Goal: Task Accomplishment & Management: Use online tool/utility

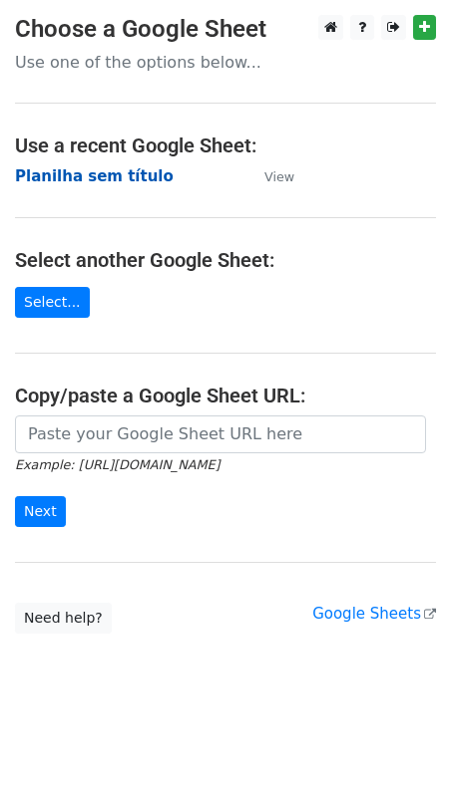
click at [101, 174] on strong "Planilha sem título" at bounding box center [94, 176] width 158 height 18
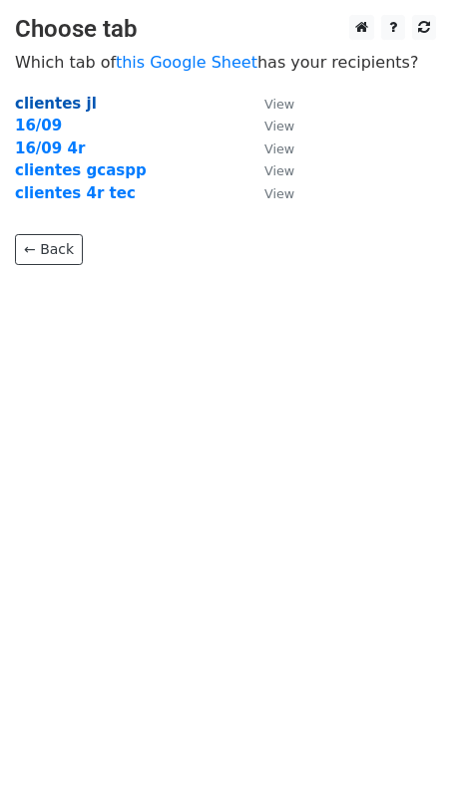
click at [58, 105] on strong "clientes jl" at bounding box center [56, 104] width 82 height 18
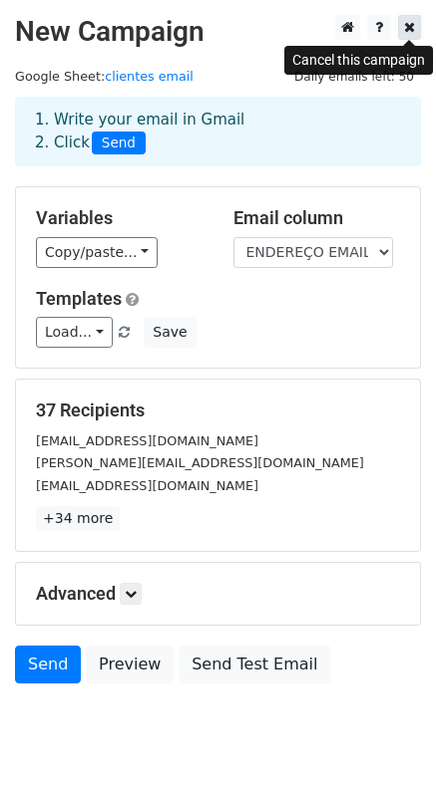
click at [407, 30] on icon at bounding box center [409, 27] width 11 height 14
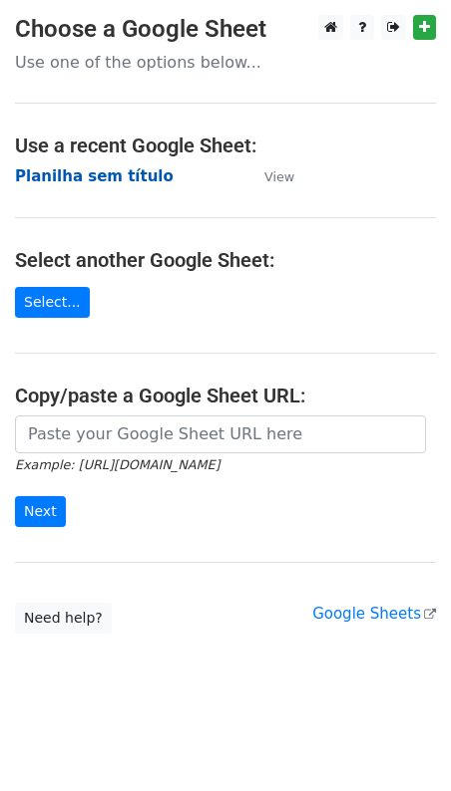
click at [106, 181] on strong "Planilha sem título" at bounding box center [94, 176] width 158 height 18
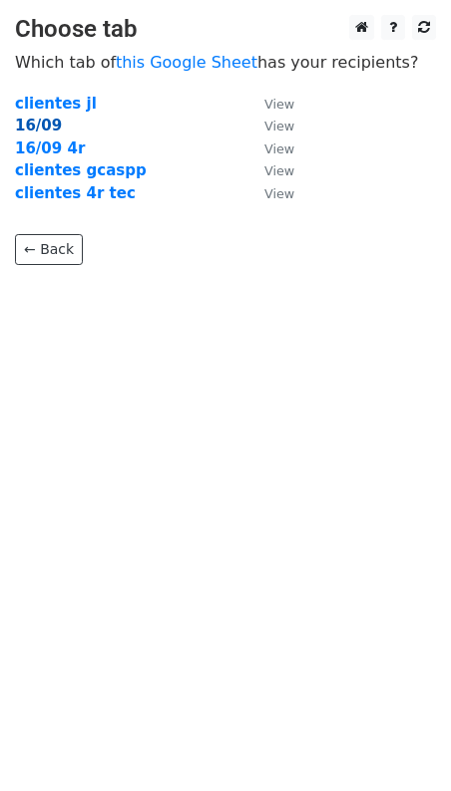
click at [36, 126] on strong "16/09" at bounding box center [38, 126] width 47 height 18
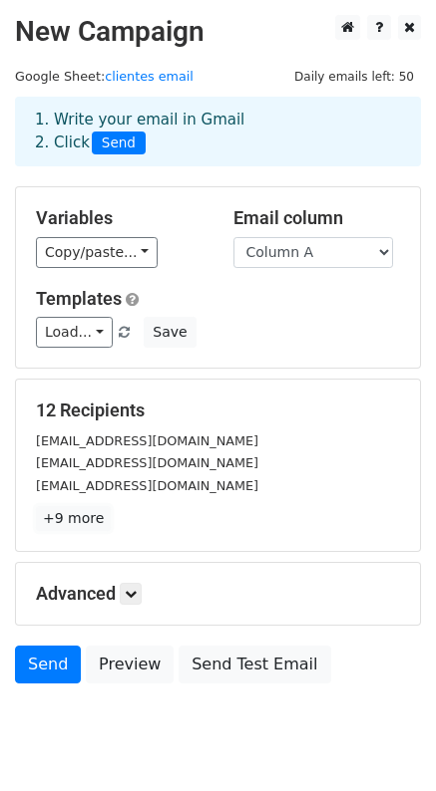
click at [74, 512] on link "+9 more" at bounding box center [73, 518] width 75 height 25
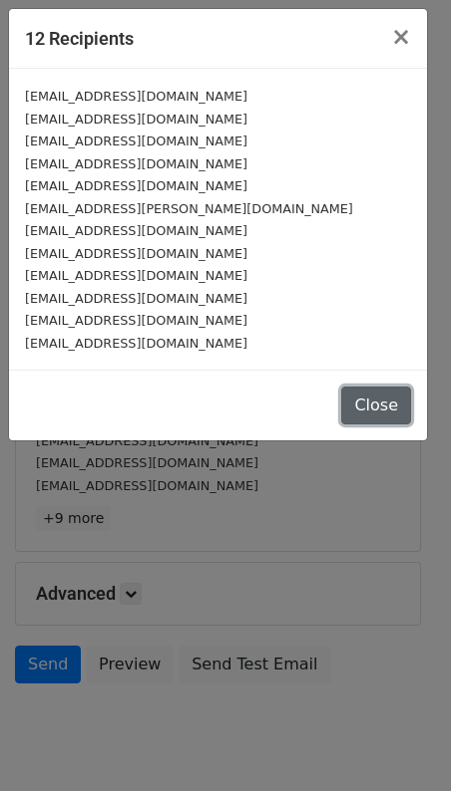
click at [370, 398] on button "Close" at bounding box center [376, 406] width 70 height 38
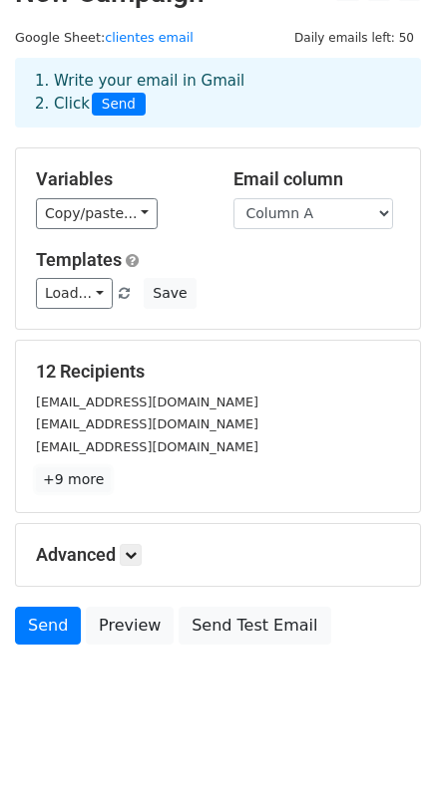
scroll to position [60, 0]
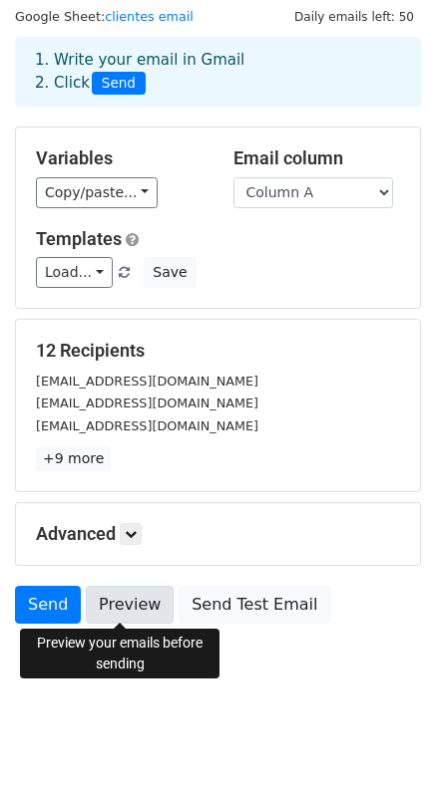
click at [108, 606] on link "Preview" at bounding box center [130, 605] width 88 height 38
click at [134, 610] on link "Preview" at bounding box center [130, 605] width 88 height 38
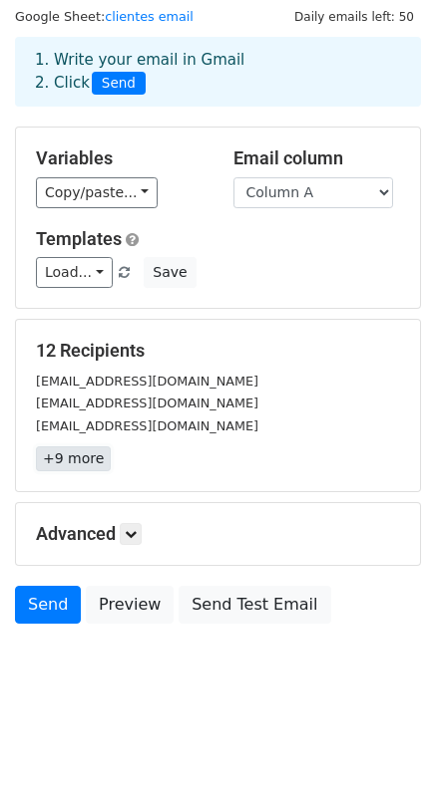
click at [56, 459] on link "+9 more" at bounding box center [73, 459] width 75 height 25
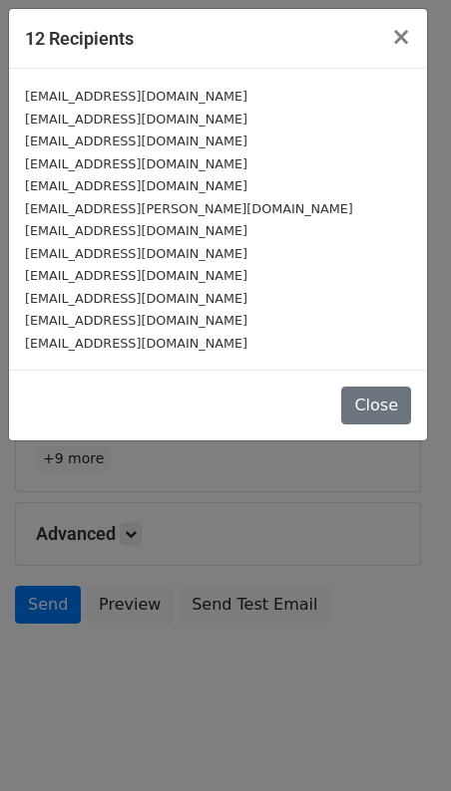
click at [335, 229] on div "[EMAIL_ADDRESS][DOMAIN_NAME]" at bounding box center [218, 230] width 386 height 23
click at [112, 248] on small "[EMAIL_ADDRESS][DOMAIN_NAME]" at bounding box center [136, 253] width 222 height 15
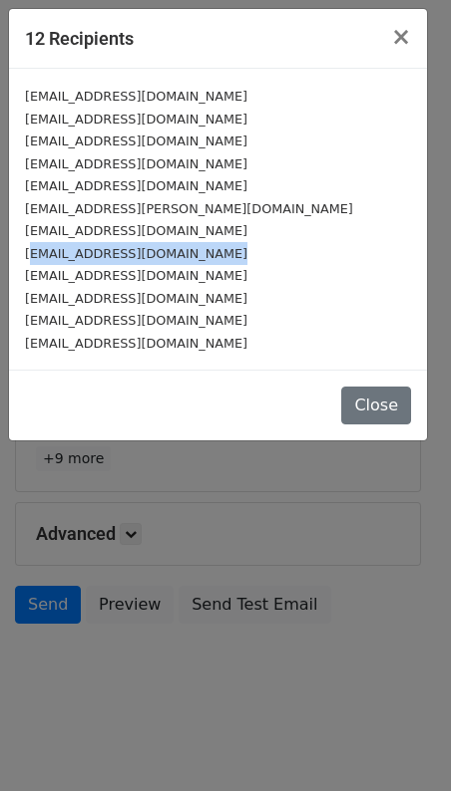
drag, startPoint x: 50, startPoint y: 254, endPoint x: 329, endPoint y: 154, distance: 296.7
click at [244, 239] on div "contabilidade@areiopolis.sp.gov.br contabilidade@camaracajati.sp.gov.br contabi…" at bounding box center [218, 219] width 418 height 301
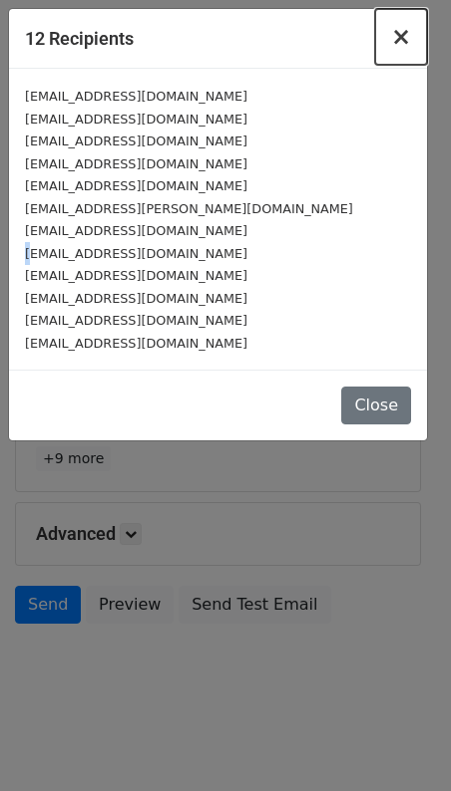
click at [401, 38] on span "×" at bounding box center [401, 37] width 20 height 28
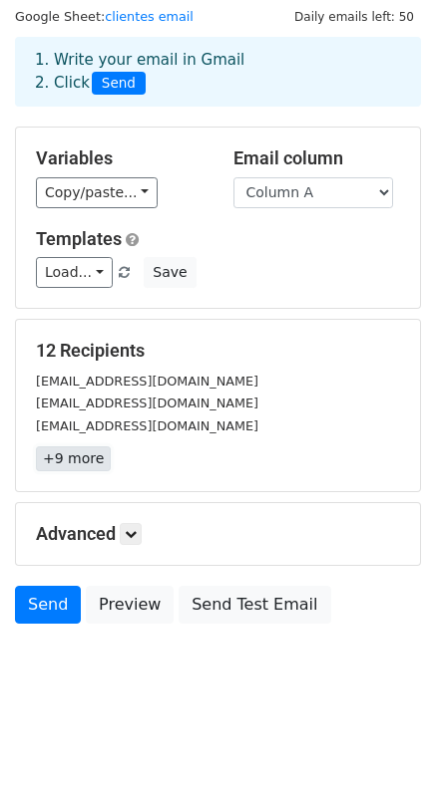
click at [79, 456] on link "+9 more" at bounding box center [73, 459] width 75 height 25
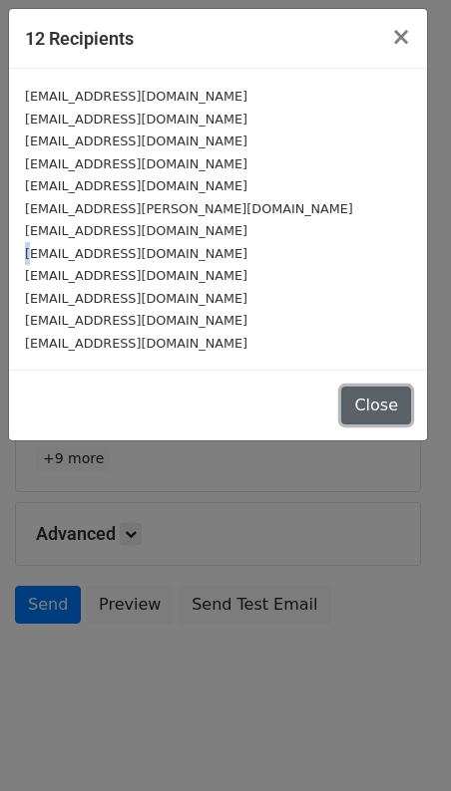
click at [360, 404] on button "Close" at bounding box center [376, 406] width 70 height 38
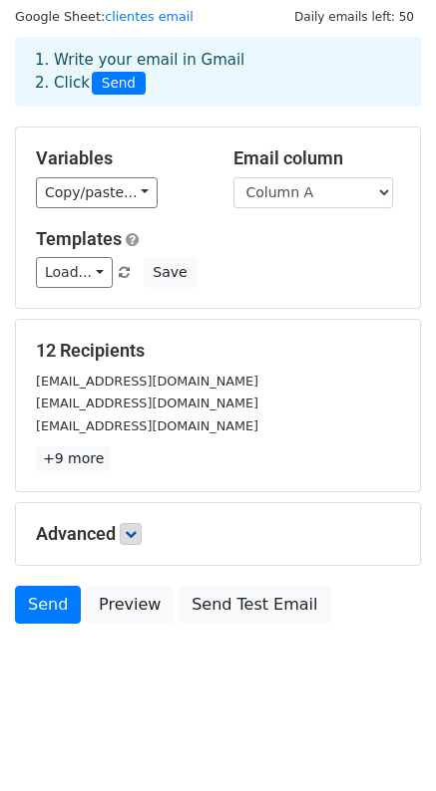
drag, startPoint x: 122, startPoint y: 539, endPoint x: 132, endPoint y: 534, distance: 11.1
click at [124, 538] on h5 "Advanced" at bounding box center [218, 534] width 364 height 22
click at [132, 534] on icon at bounding box center [131, 534] width 12 height 12
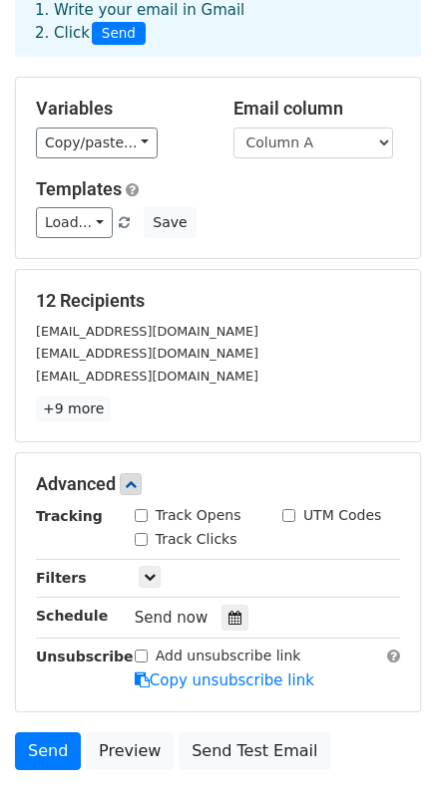
scroll to position [0, 0]
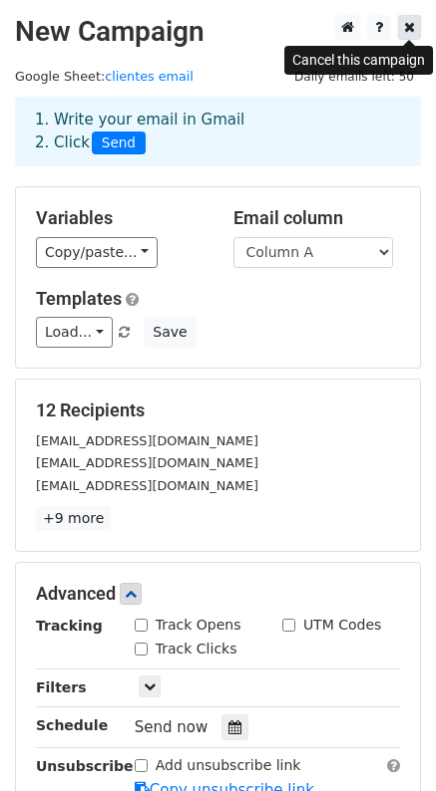
click at [414, 30] on icon at bounding box center [409, 27] width 11 height 14
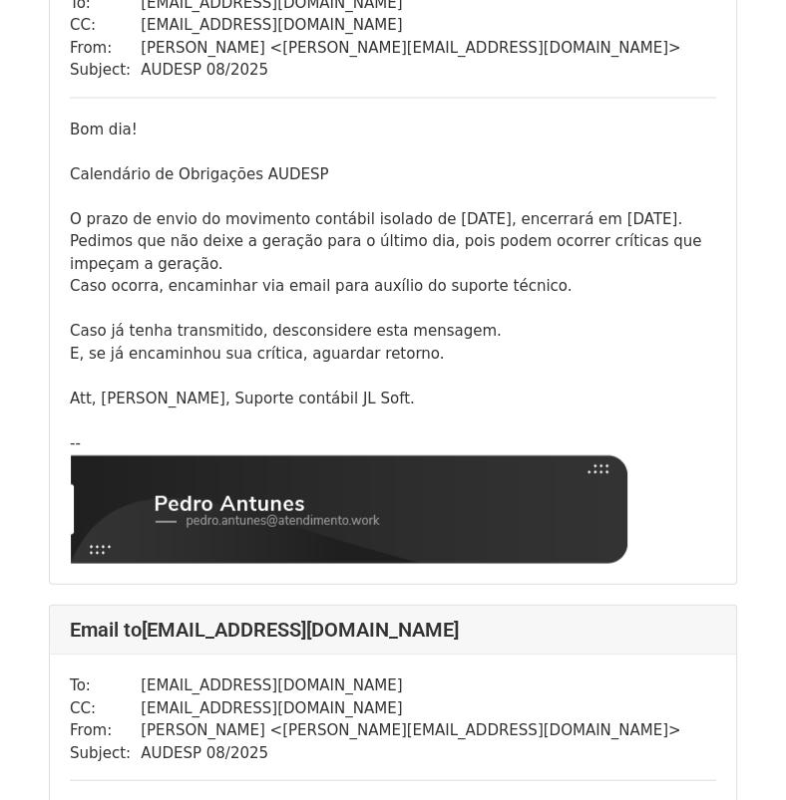
scroll to position [2990, 0]
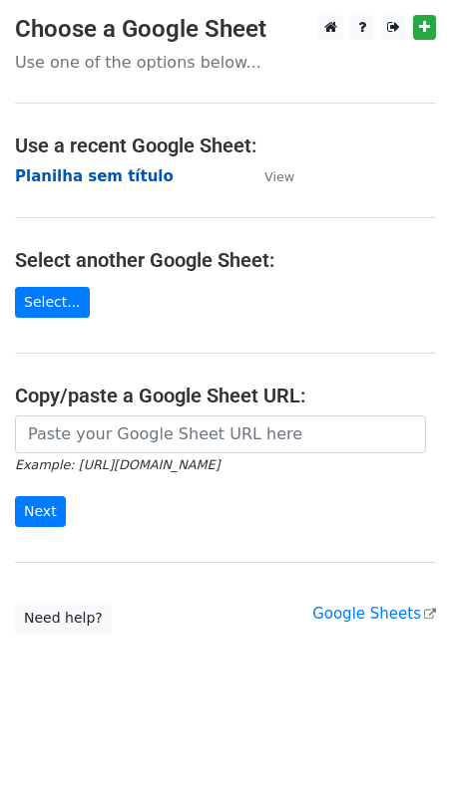
click at [98, 170] on strong "Planilha sem título" at bounding box center [94, 176] width 158 height 18
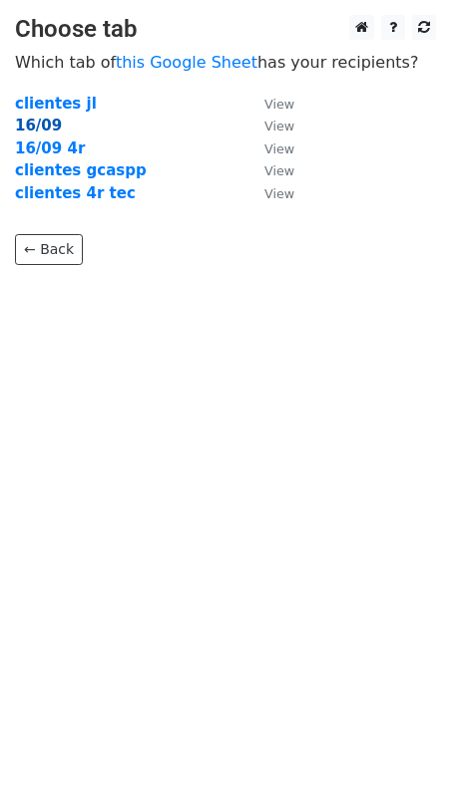
click at [44, 118] on strong "16/09" at bounding box center [38, 126] width 47 height 18
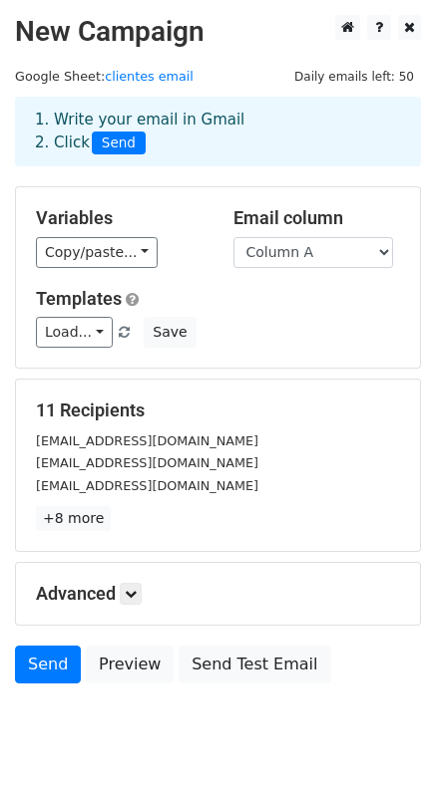
scroll to position [60, 0]
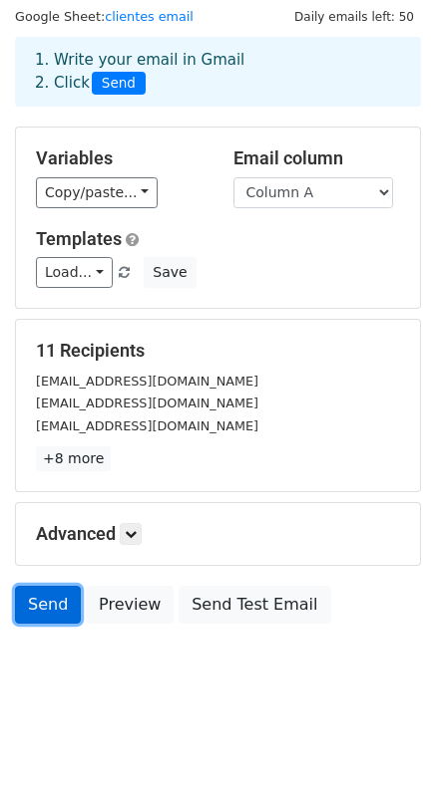
click at [42, 615] on link "Send" at bounding box center [48, 605] width 66 height 38
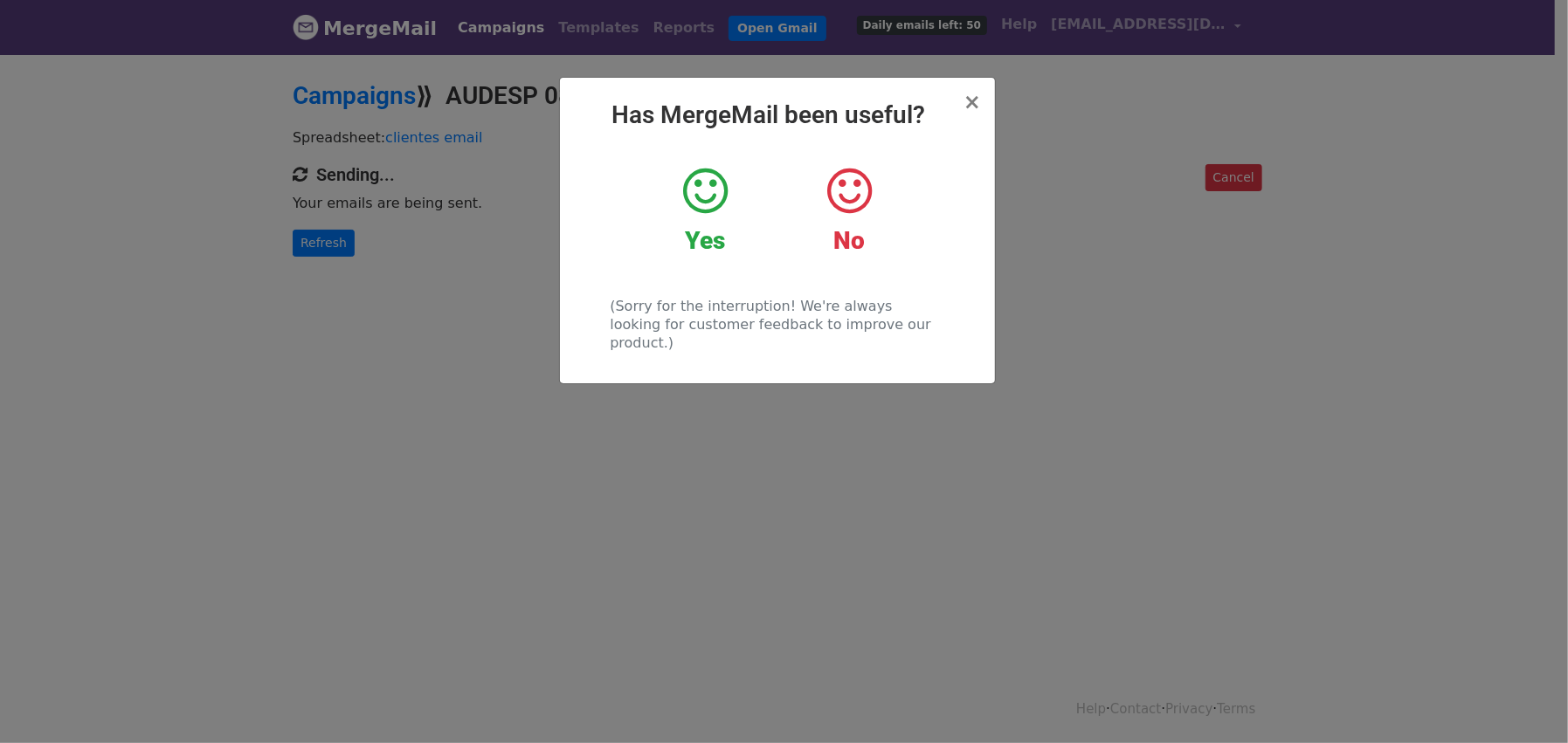
click at [981, 101] on div "× Has MergeMail been useful? Yes No (Sorry for the interruption! We're always l…" at bounding box center [777, 230] width 435 height 306
click at [976, 103] on span "×" at bounding box center [973, 103] width 18 height 25
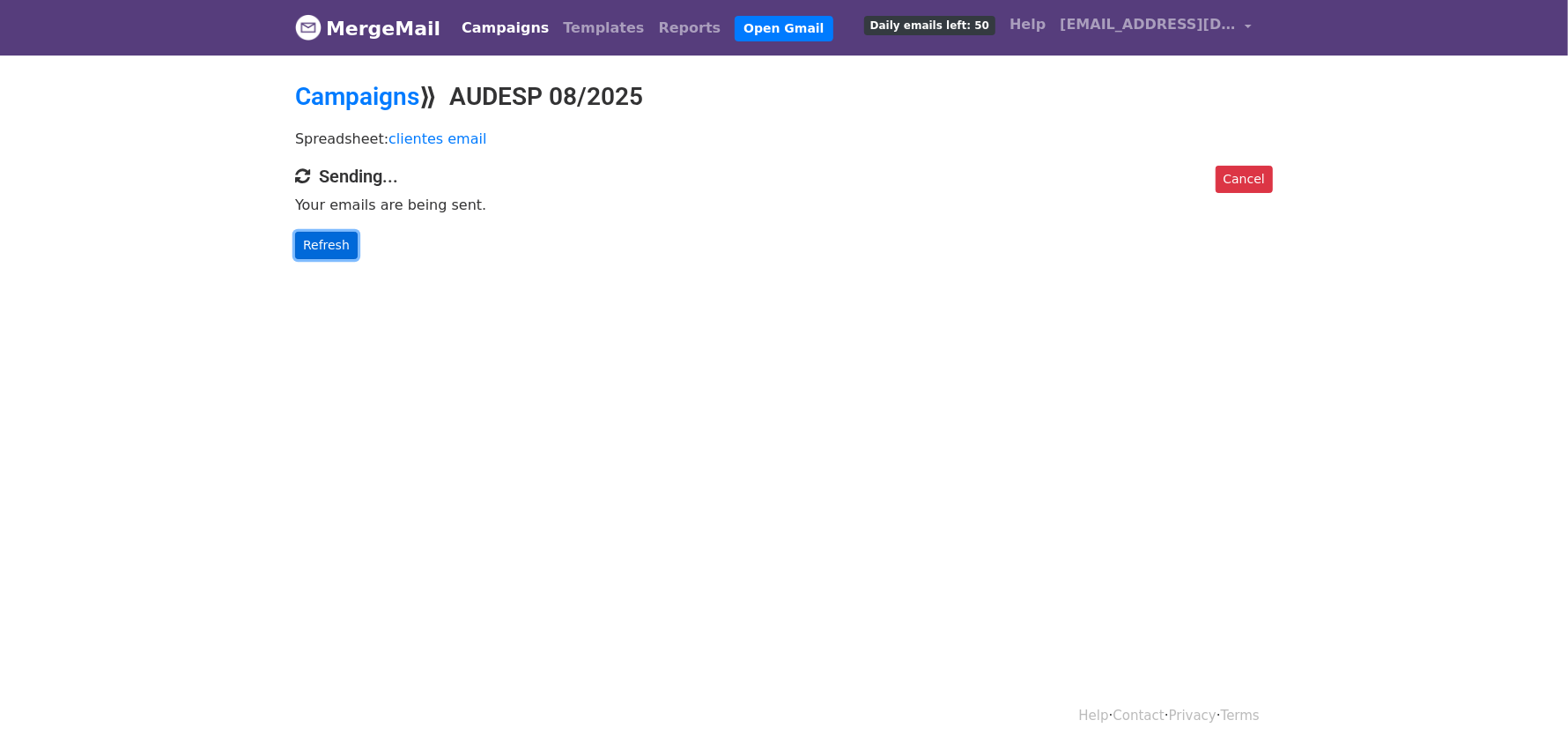
click at [336, 253] on link "Refresh" at bounding box center [326, 245] width 63 height 27
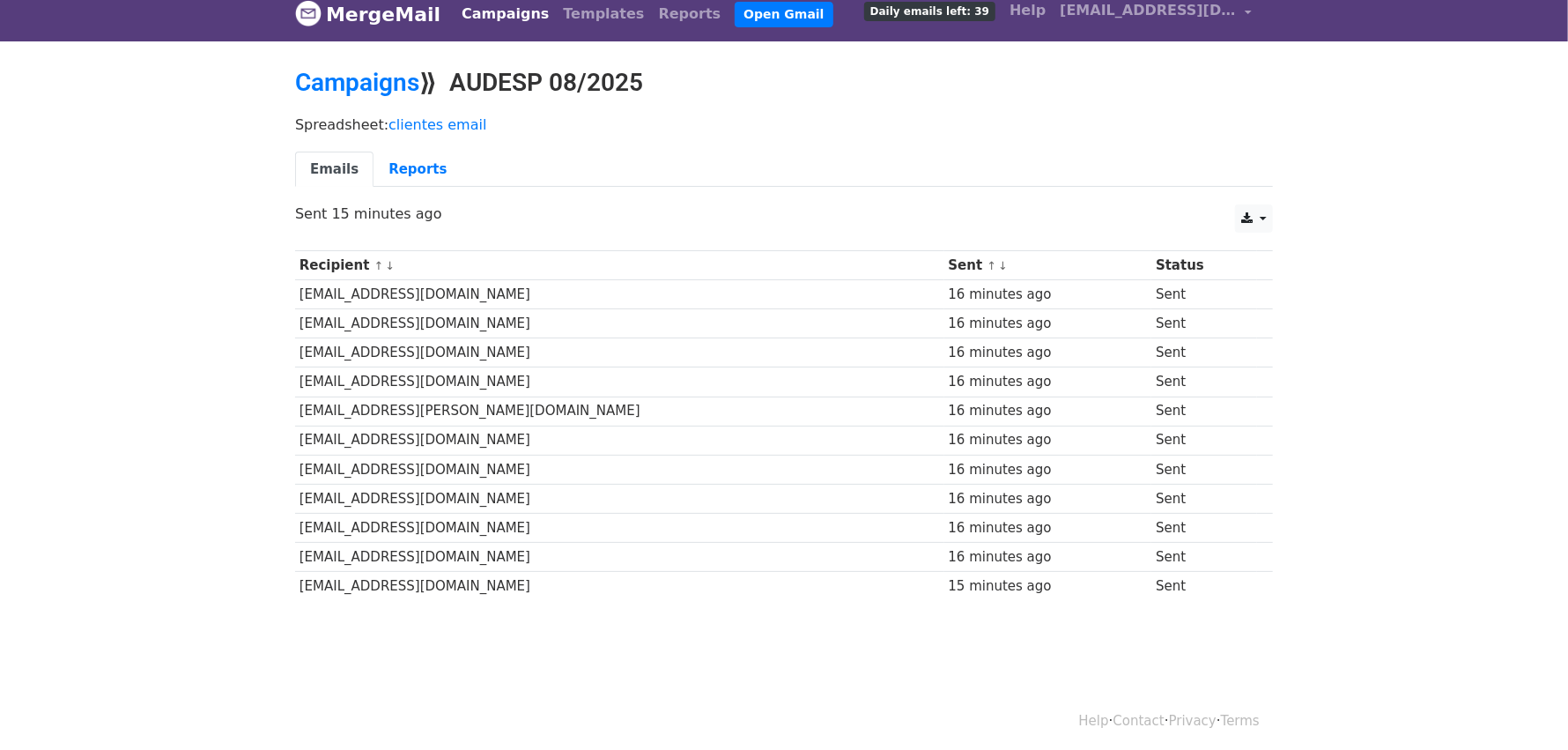
scroll to position [19, 0]
